Goal: Communication & Community: Answer question/provide support

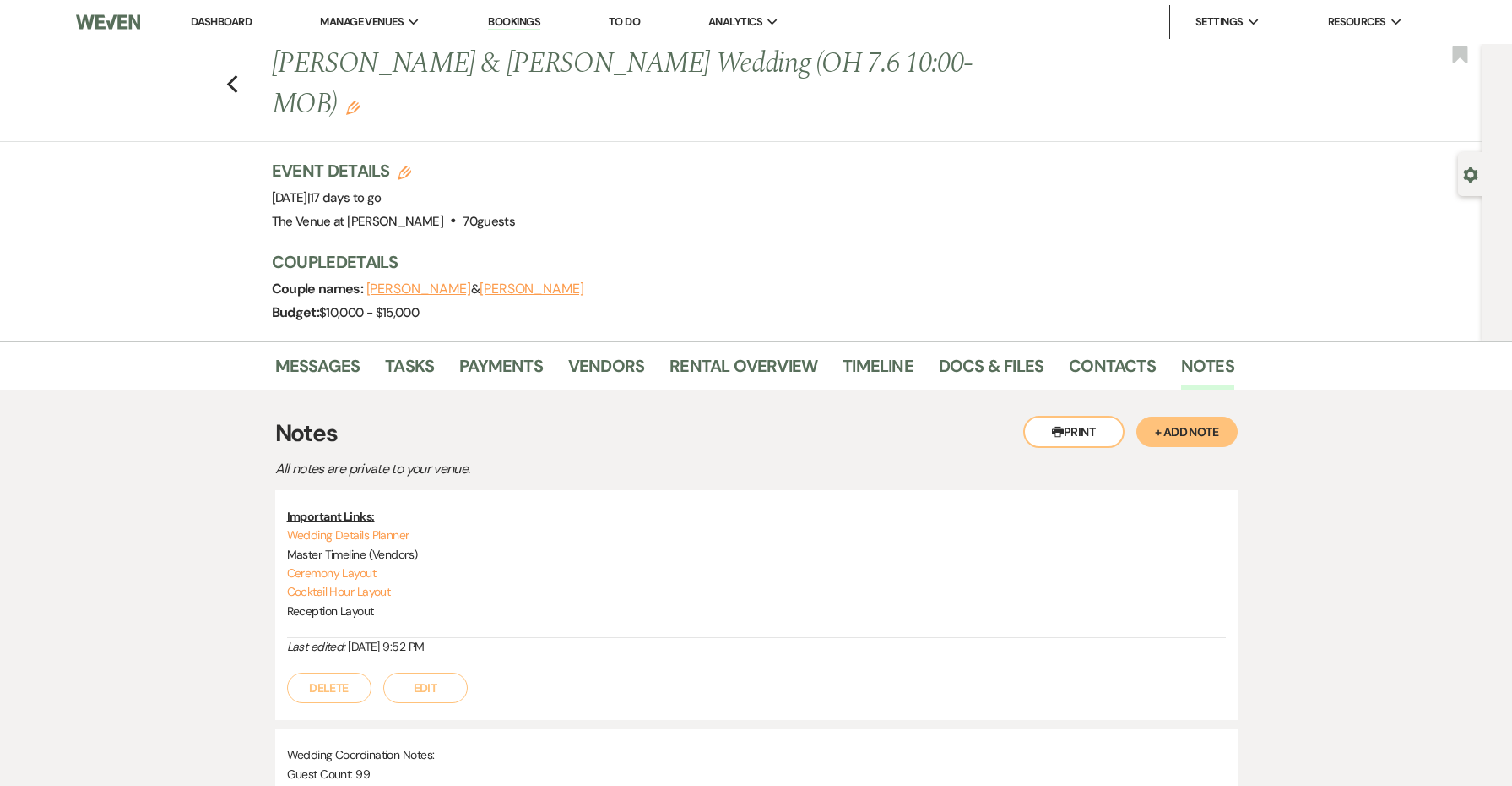
click at [239, 19] on link "Dashboard" at bounding box center [221, 21] width 61 height 14
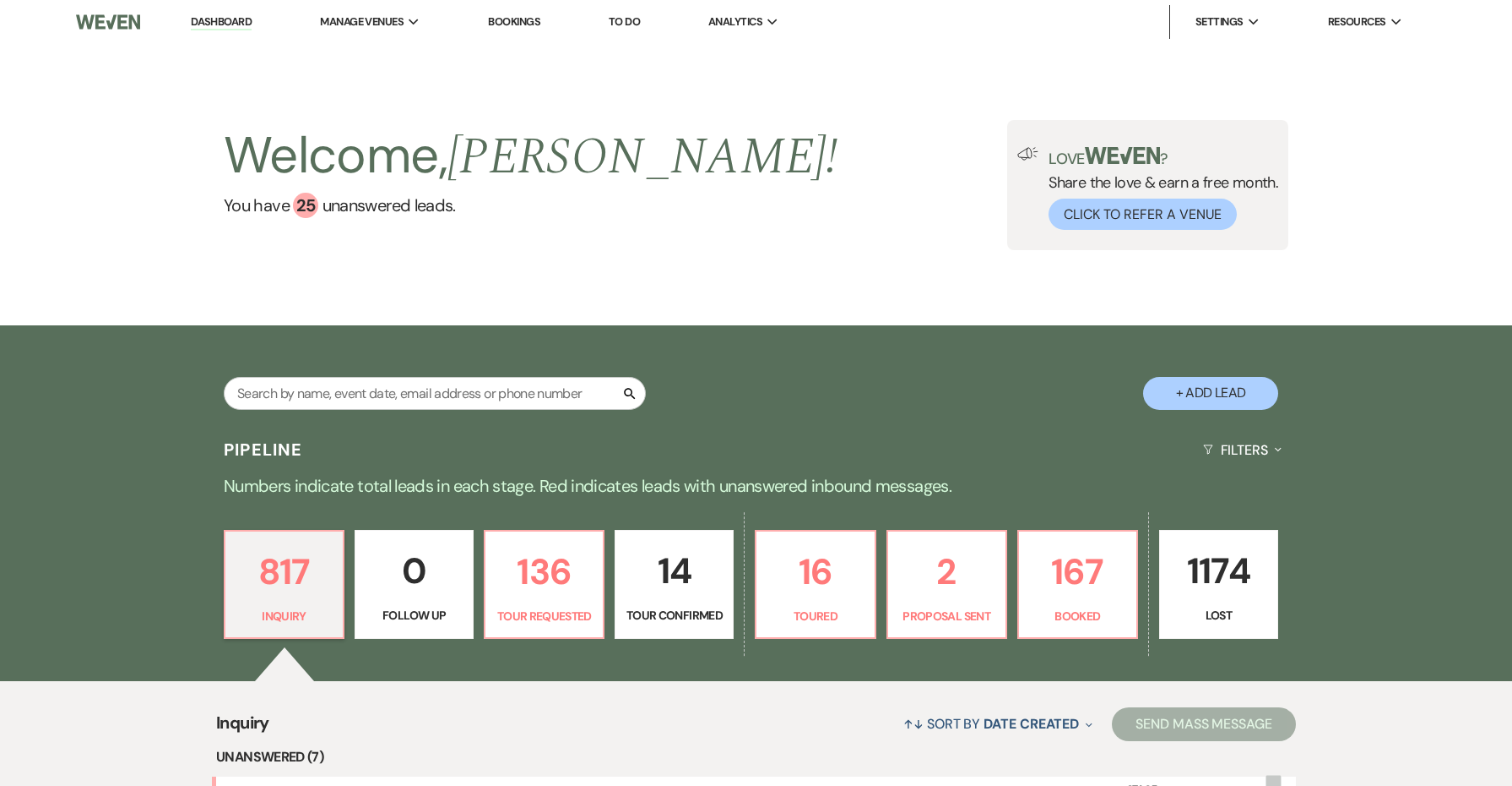
click at [492, 411] on div "Search" at bounding box center [434, 400] width 422 height 46
click at [491, 397] on input "text" at bounding box center [434, 393] width 422 height 33
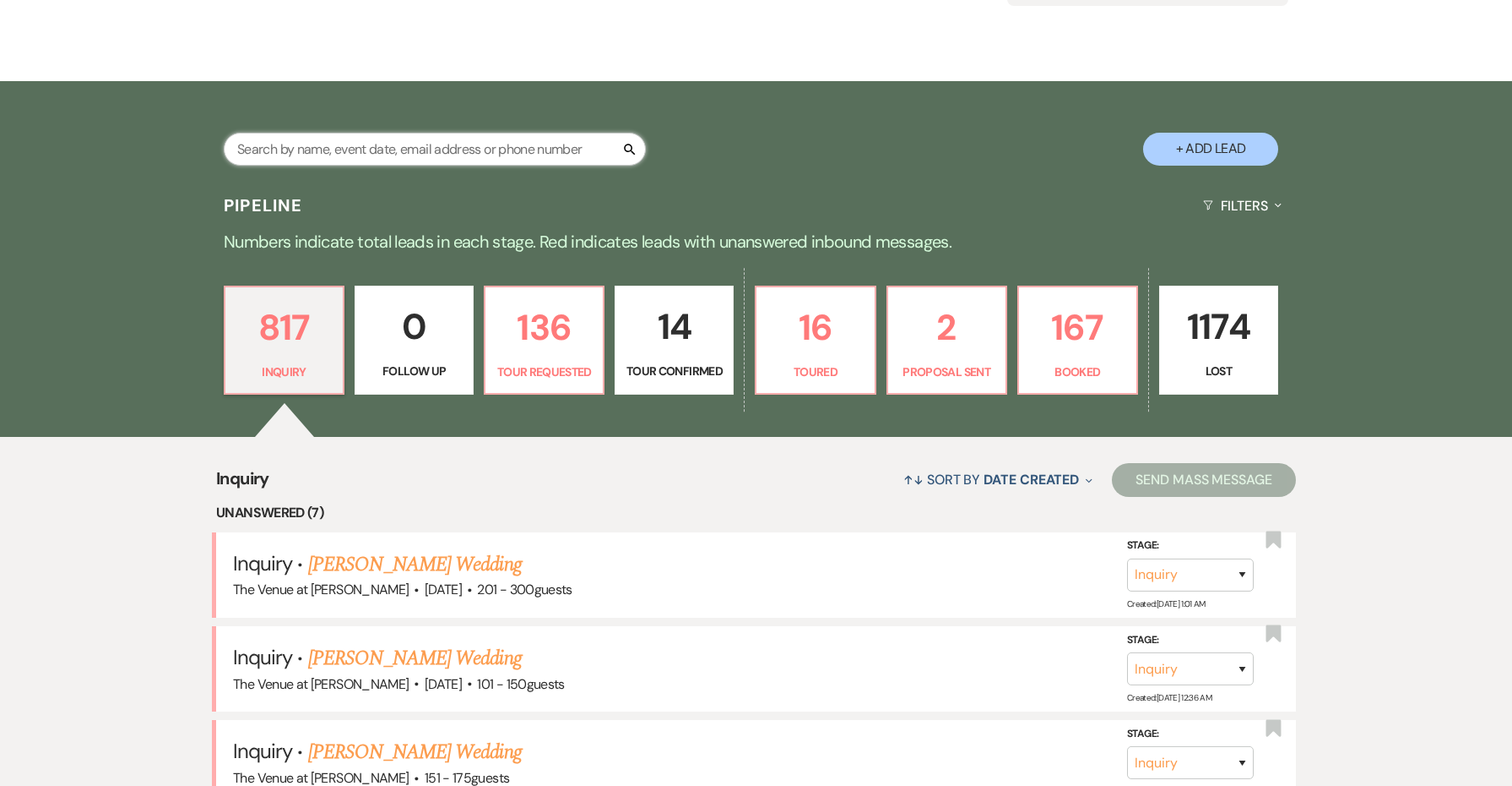
scroll to position [268, 0]
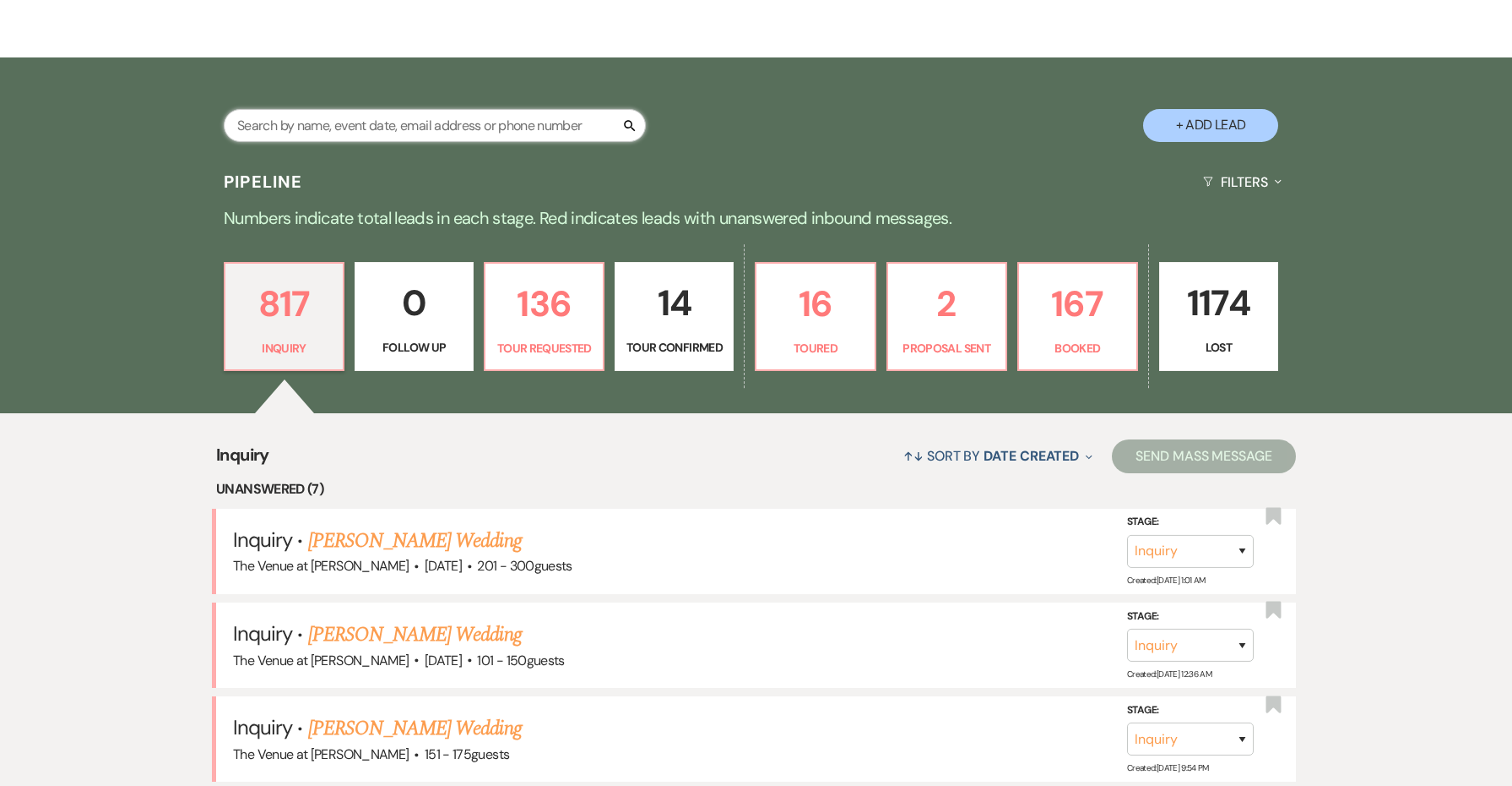
click at [589, 122] on input "text" at bounding box center [434, 126] width 422 height 33
type input "tikva"
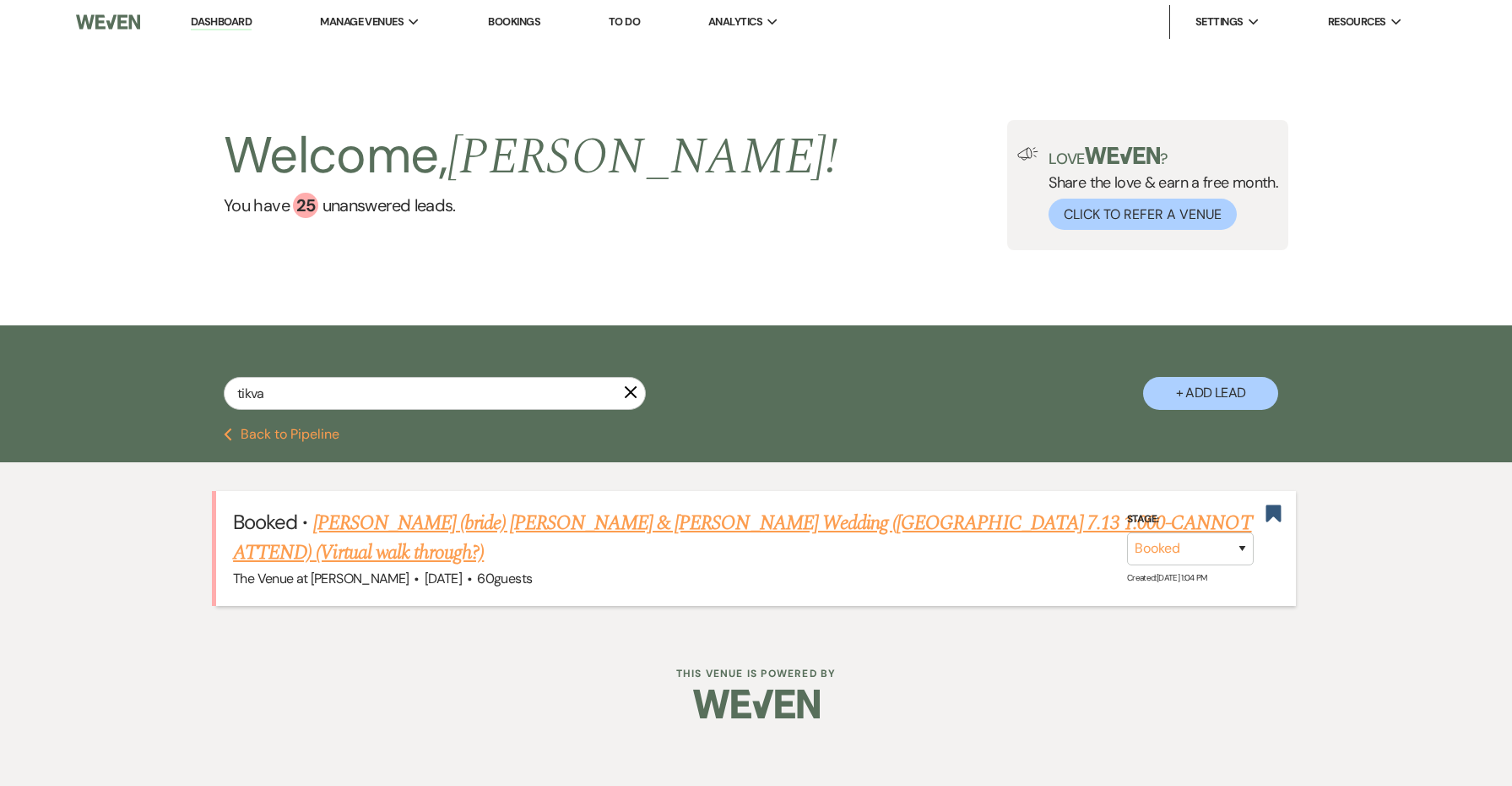
click at [790, 517] on link "[PERSON_NAME] (bride) [PERSON_NAME] & [PERSON_NAME] Wedding ([GEOGRAPHIC_DATA] …" at bounding box center [742, 539] width 1018 height 61
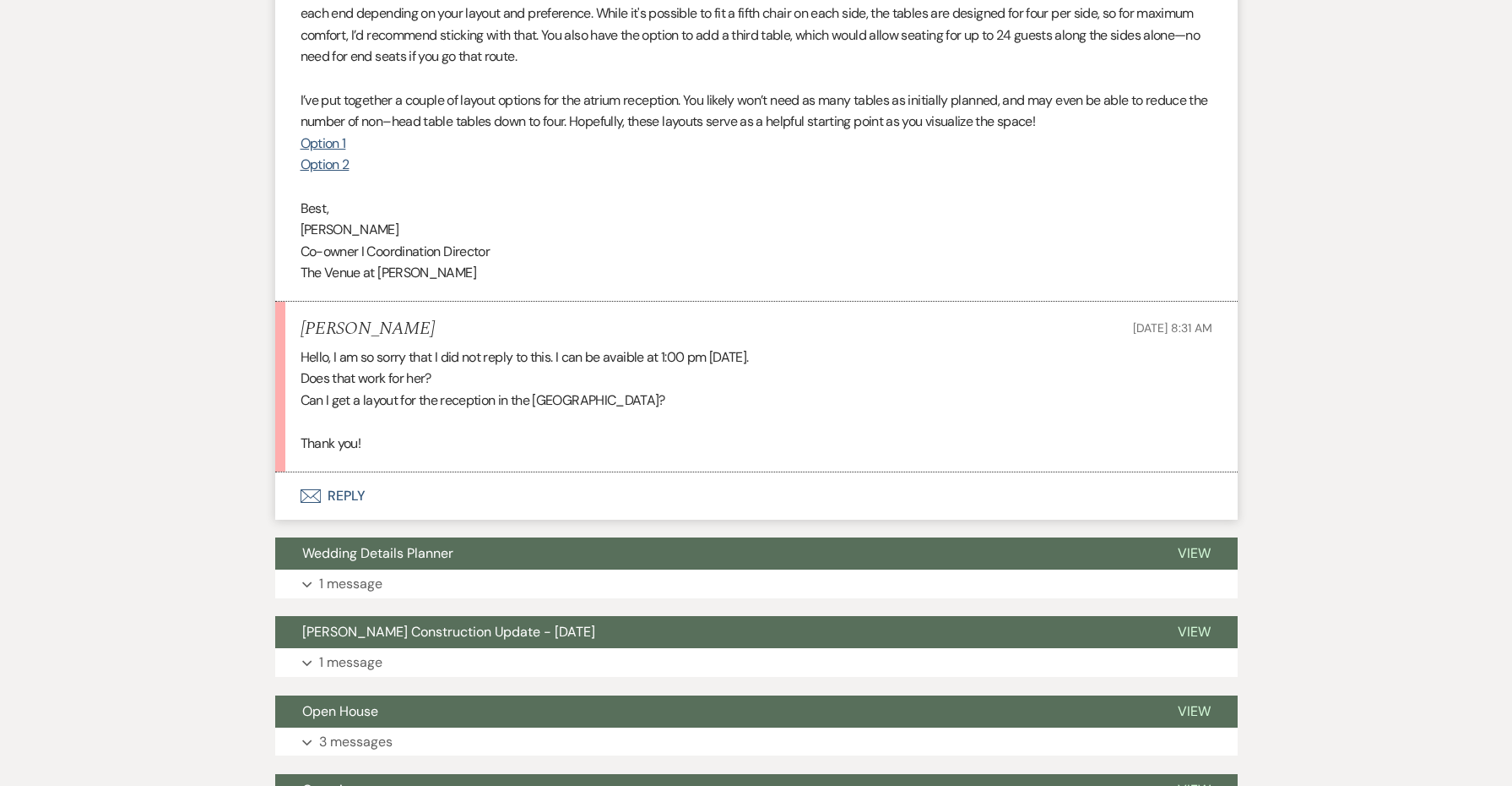
scroll to position [4115, 0]
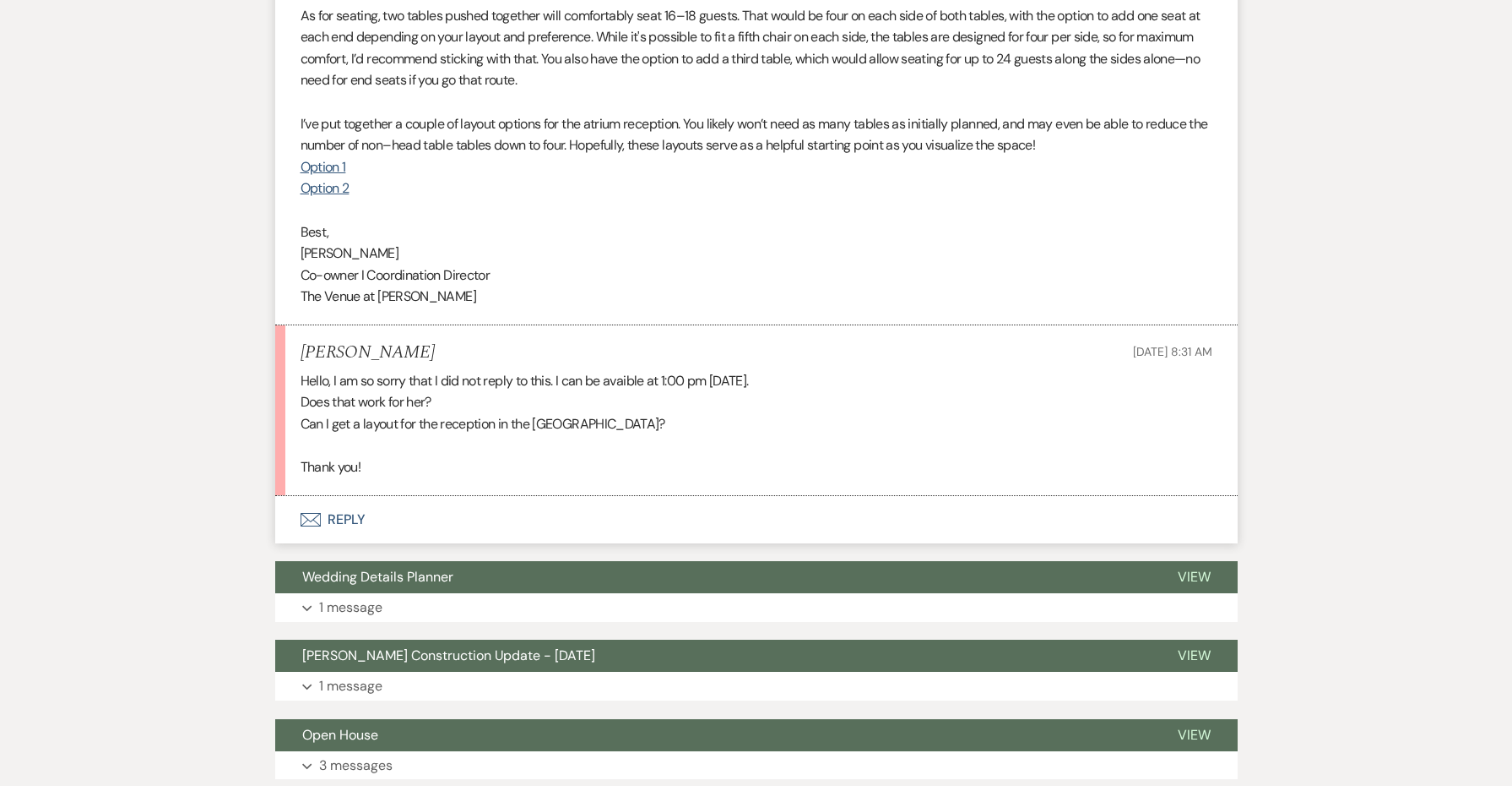
click at [357, 496] on button "Envelope Reply" at bounding box center [756, 519] width 962 height 47
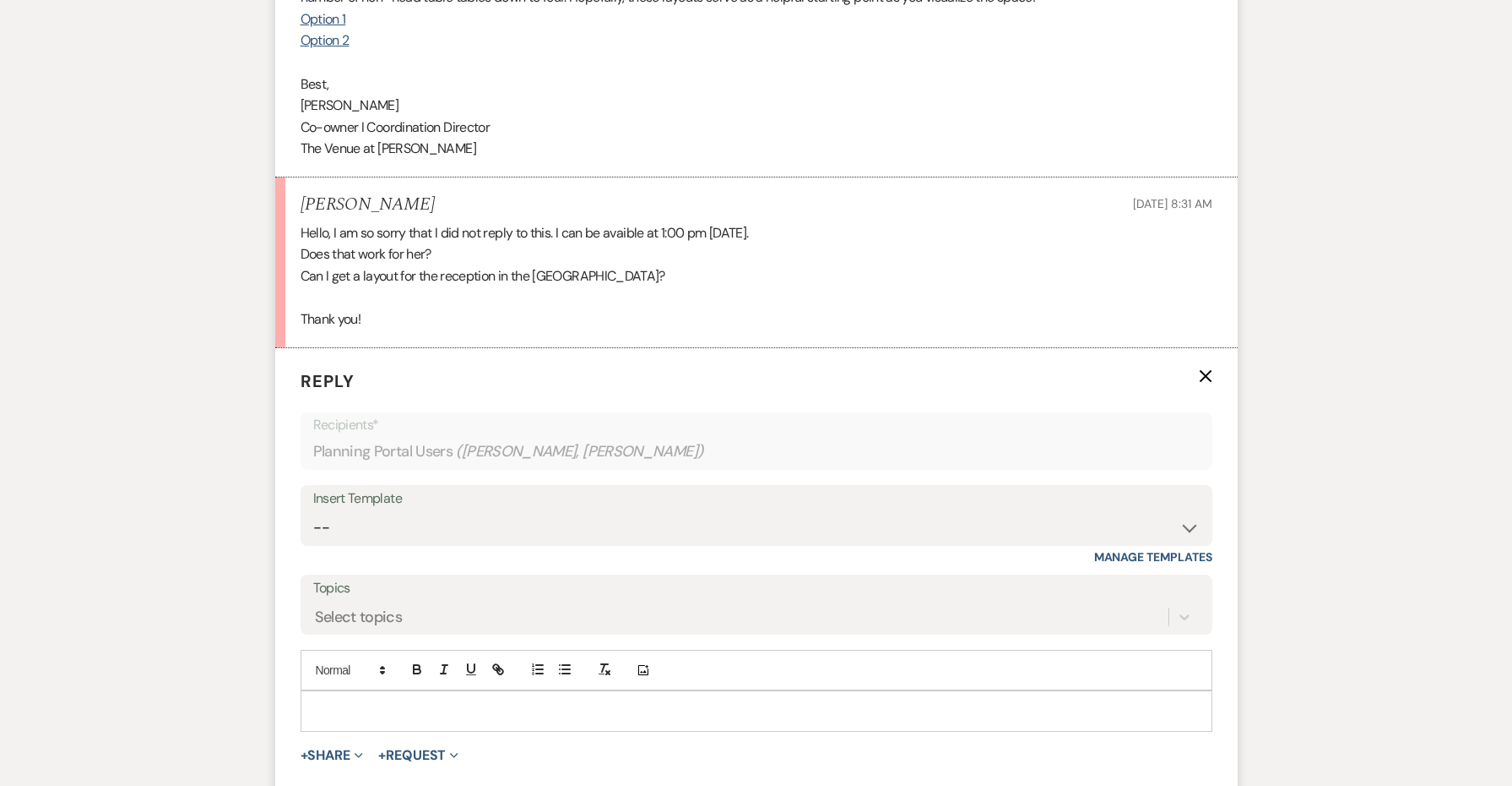
scroll to position [4285, 0]
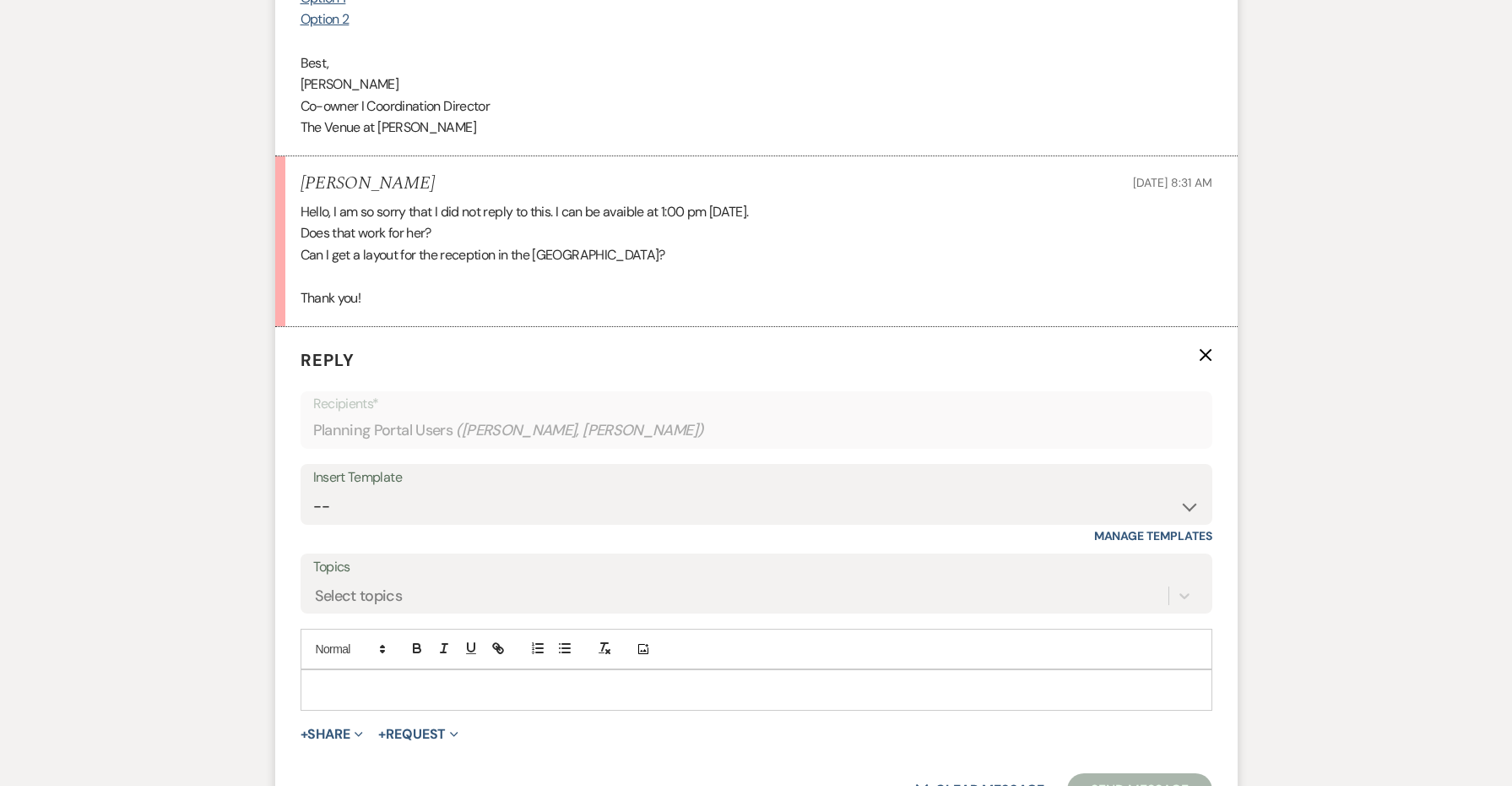
click at [365, 680] on p at bounding box center [756, 689] width 885 height 18
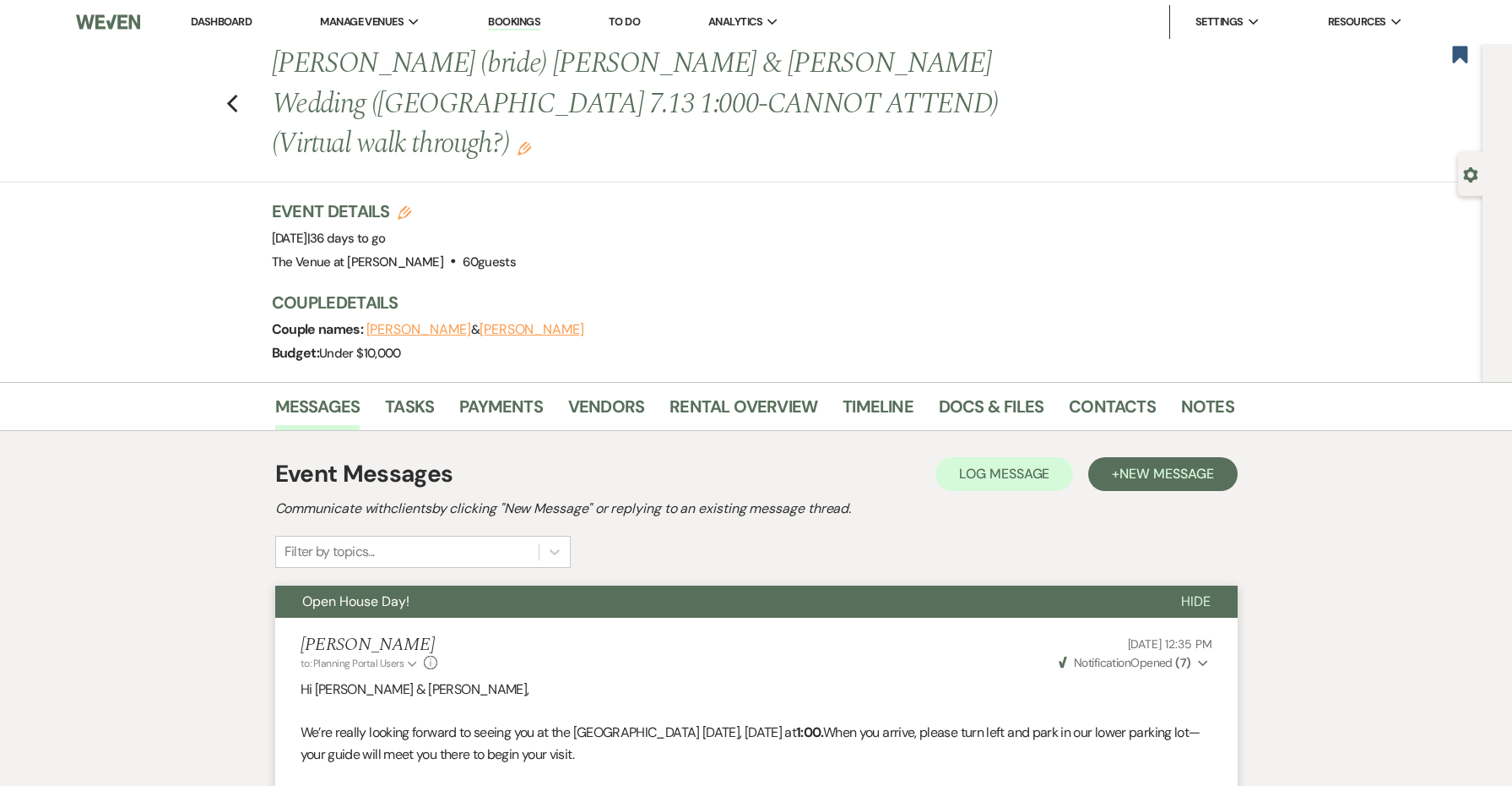
scroll to position [0, 0]
click at [232, 21] on link "Dashboard" at bounding box center [221, 21] width 61 height 14
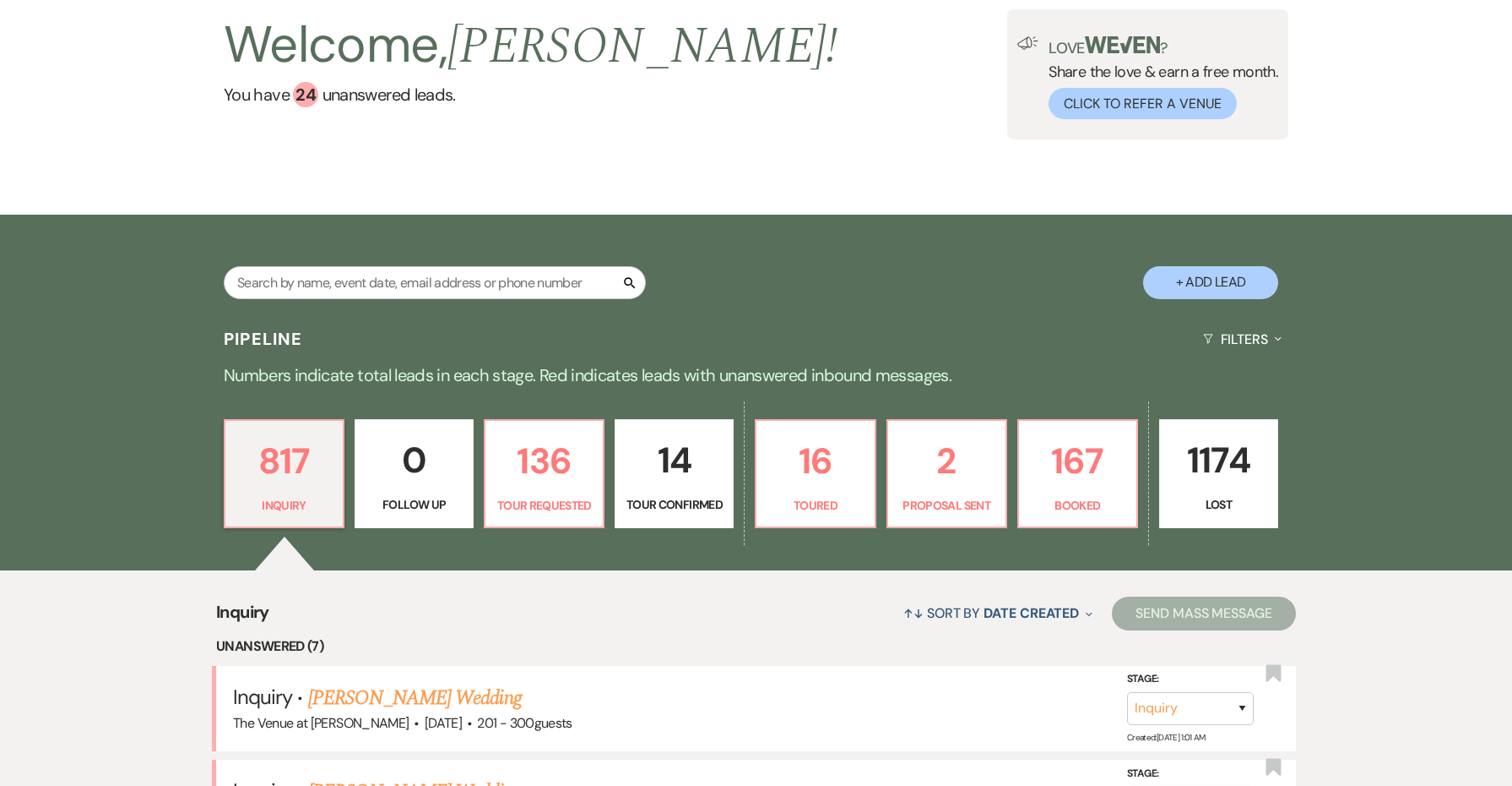
scroll to position [187, 0]
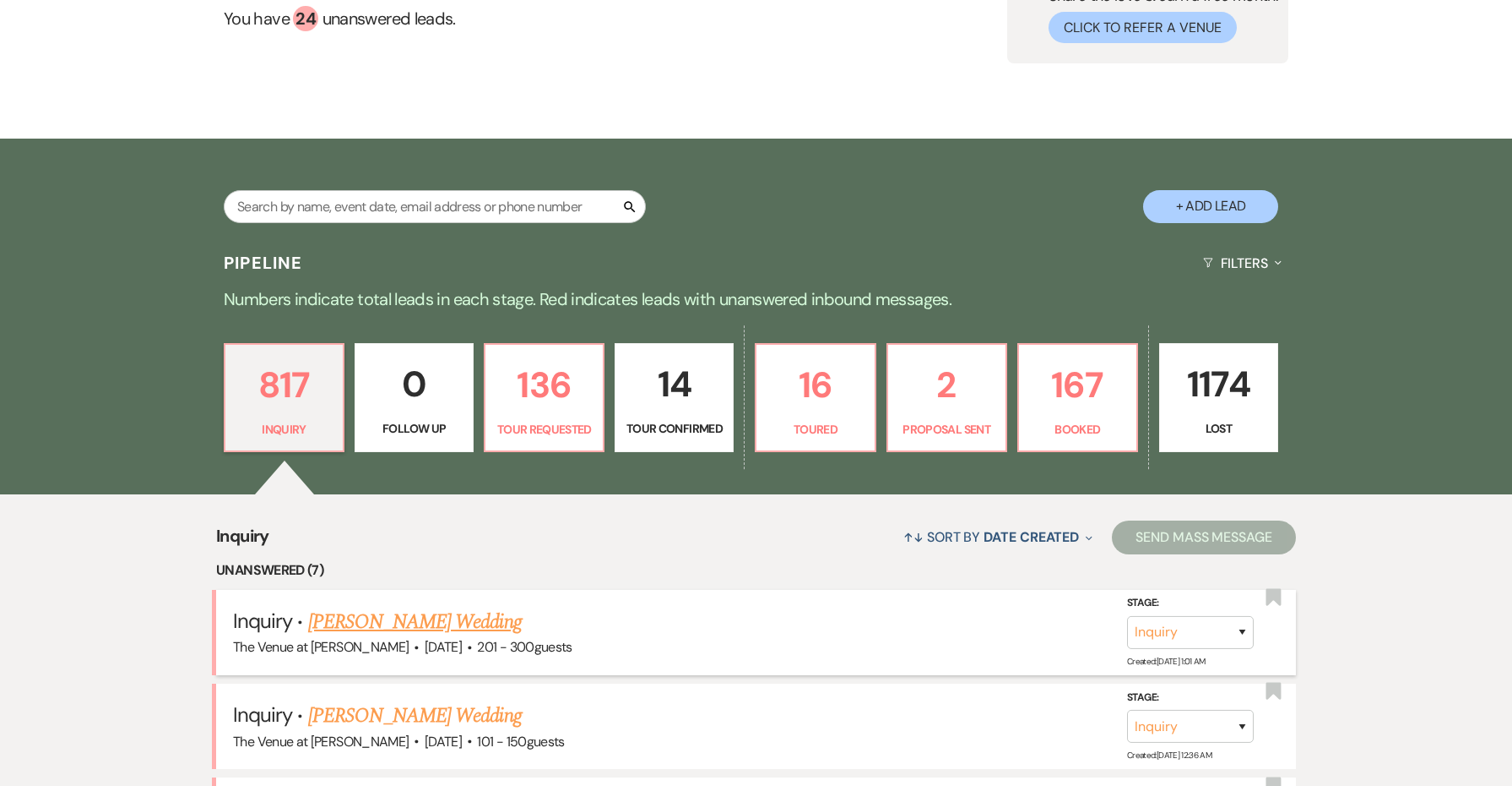
click at [388, 618] on link "[PERSON_NAME] Wedding" at bounding box center [415, 622] width 213 height 31
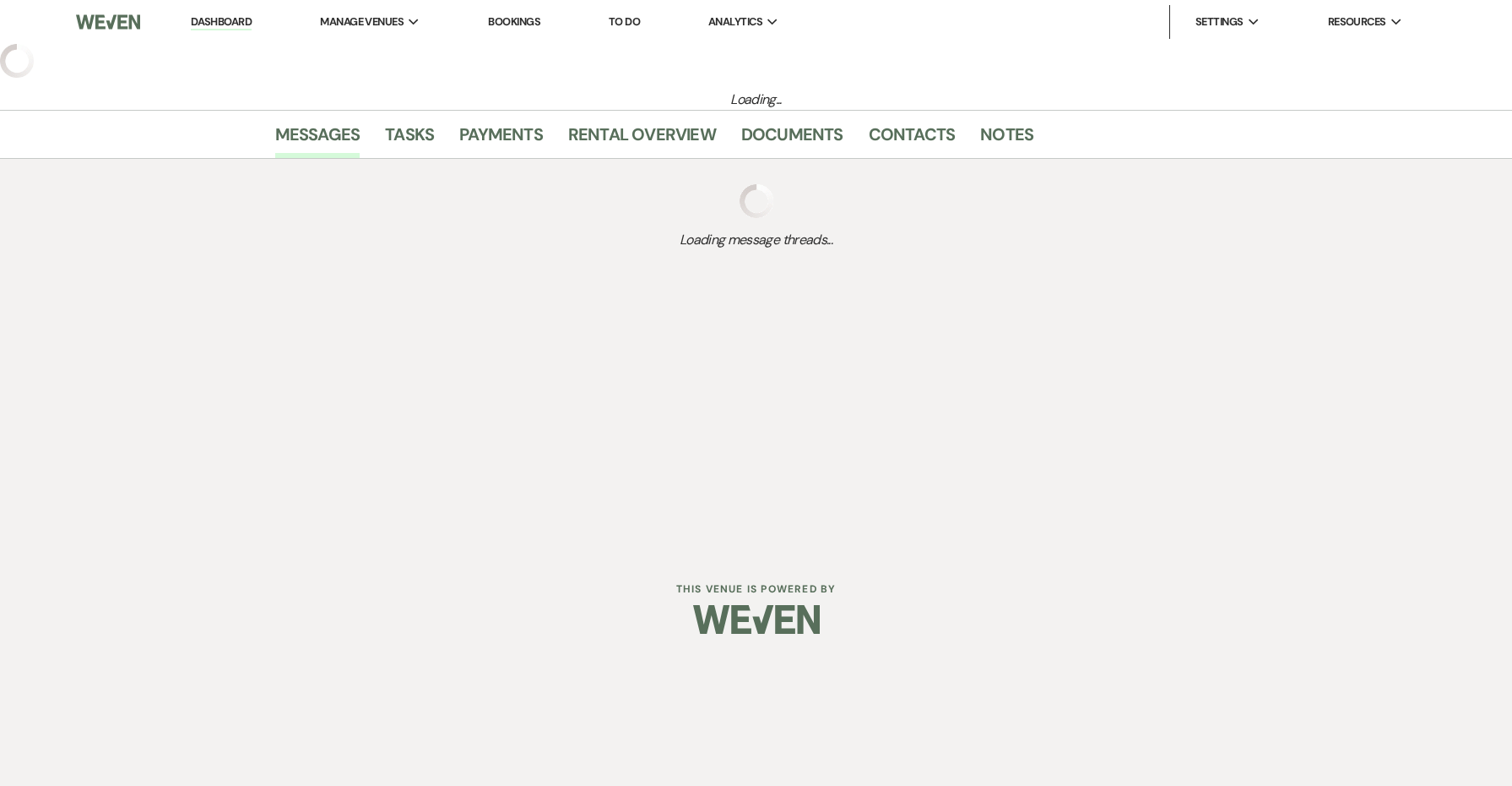
select select "2"
